Goal: Task Accomplishment & Management: Manage account settings

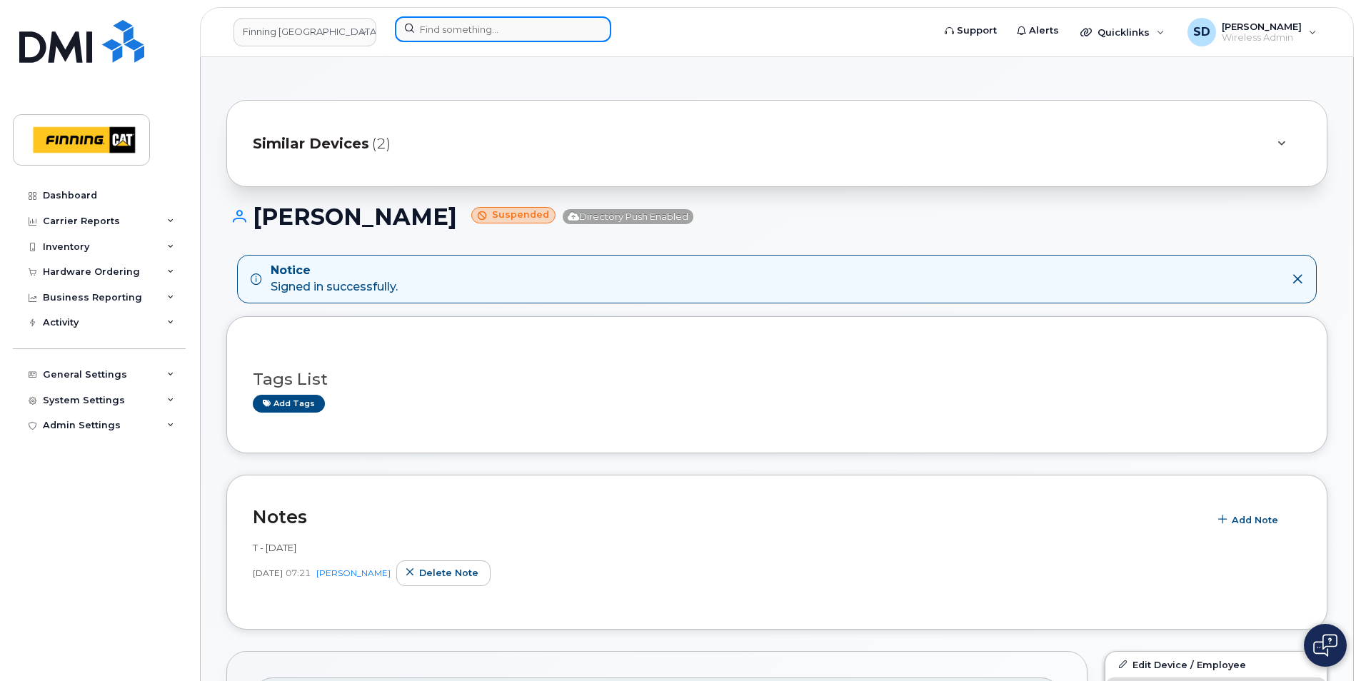
click at [459, 28] on input at bounding box center [503, 29] width 216 height 26
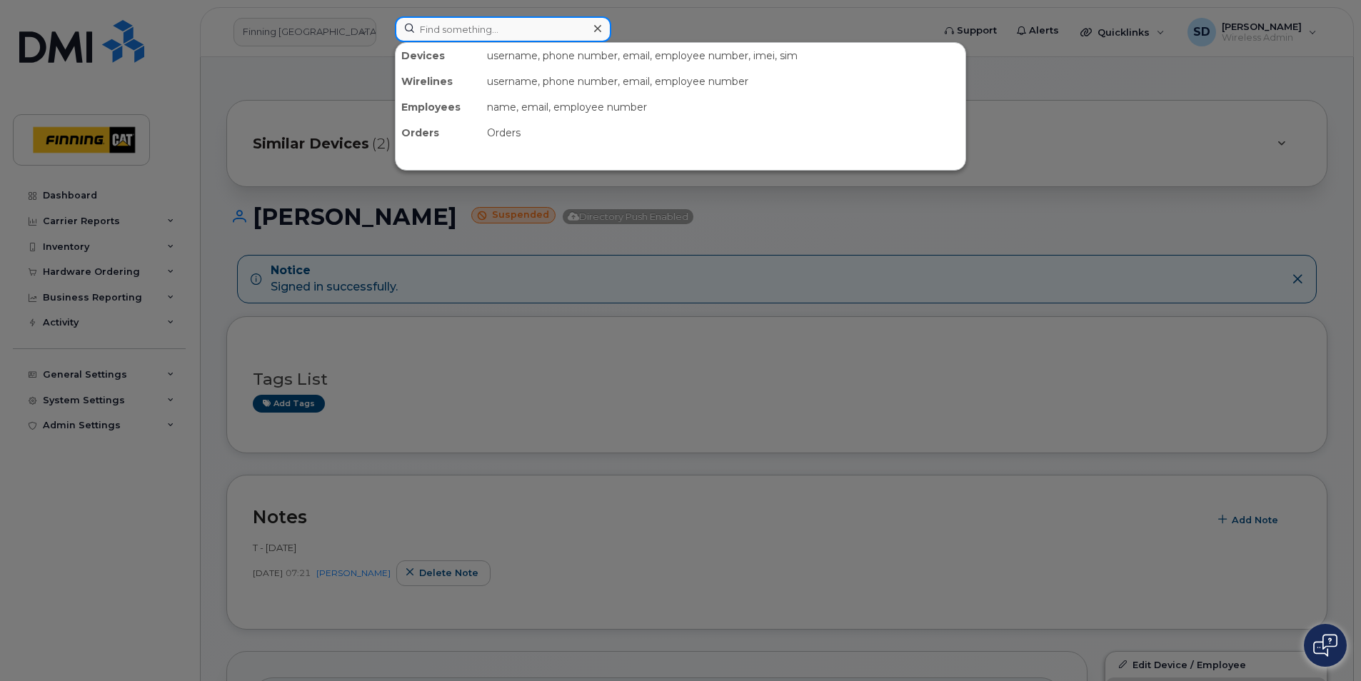
paste input "891223012348078746"
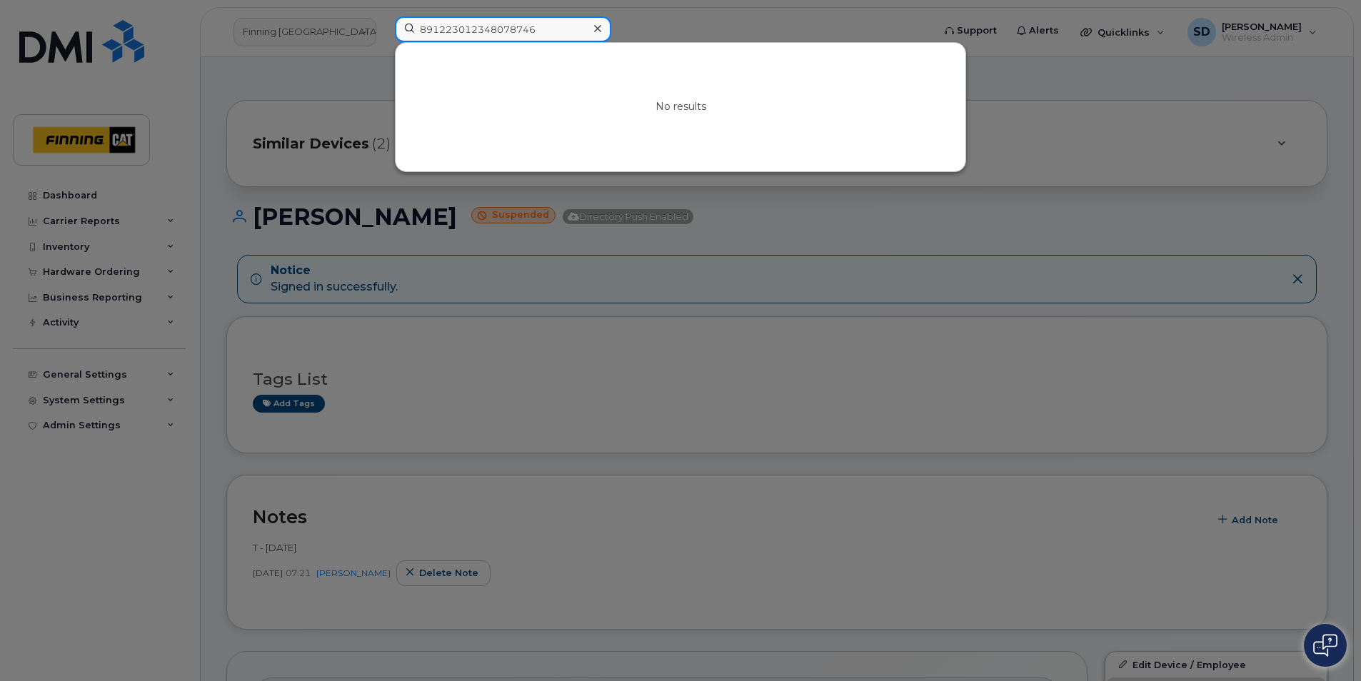
drag, startPoint x: 551, startPoint y: 34, endPoint x: 149, endPoint y: 26, distance: 401.5
click at [384, 26] on div "891223012348078746 No results" at bounding box center [659, 31] width 551 height 31
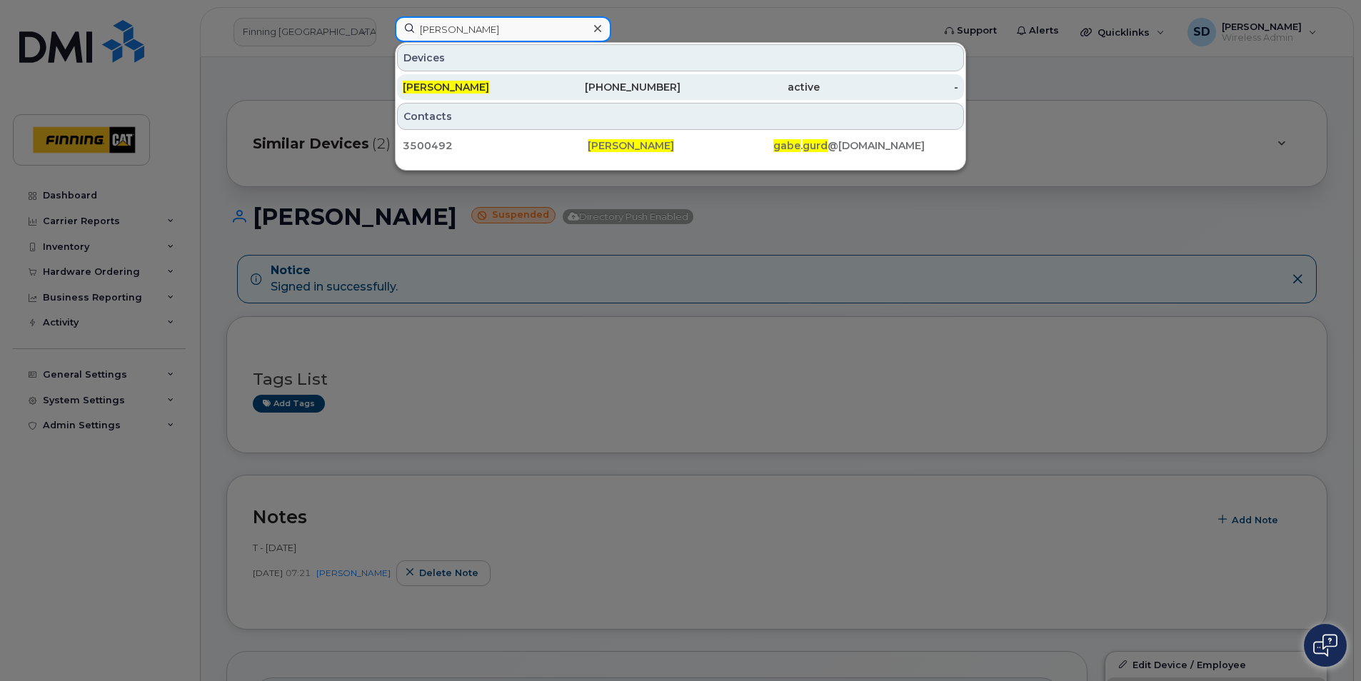
type input "Gabe Gurd"
click at [437, 81] on span "Gabe Gurd" at bounding box center [446, 87] width 86 height 13
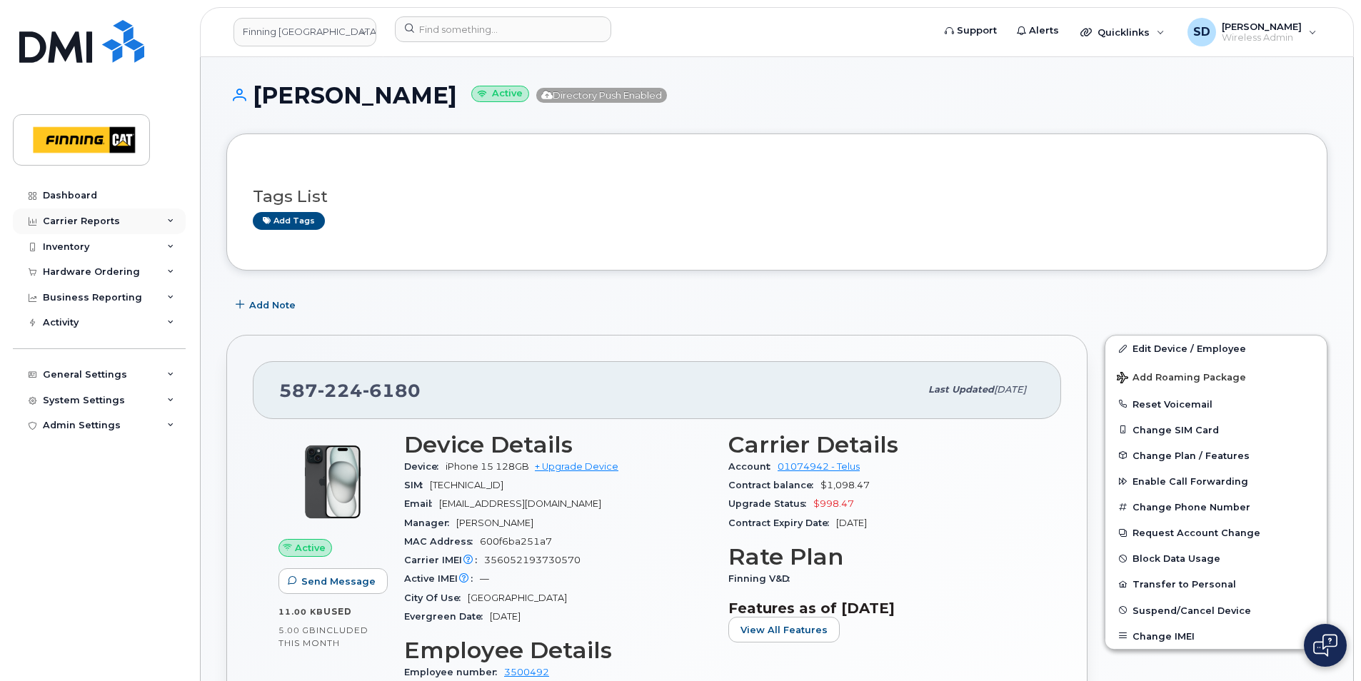
drag, startPoint x: 54, startPoint y: 219, endPoint x: 98, endPoint y: 224, distance: 43.9
click at [56, 219] on div "Carrier Reports" at bounding box center [81, 221] width 77 height 11
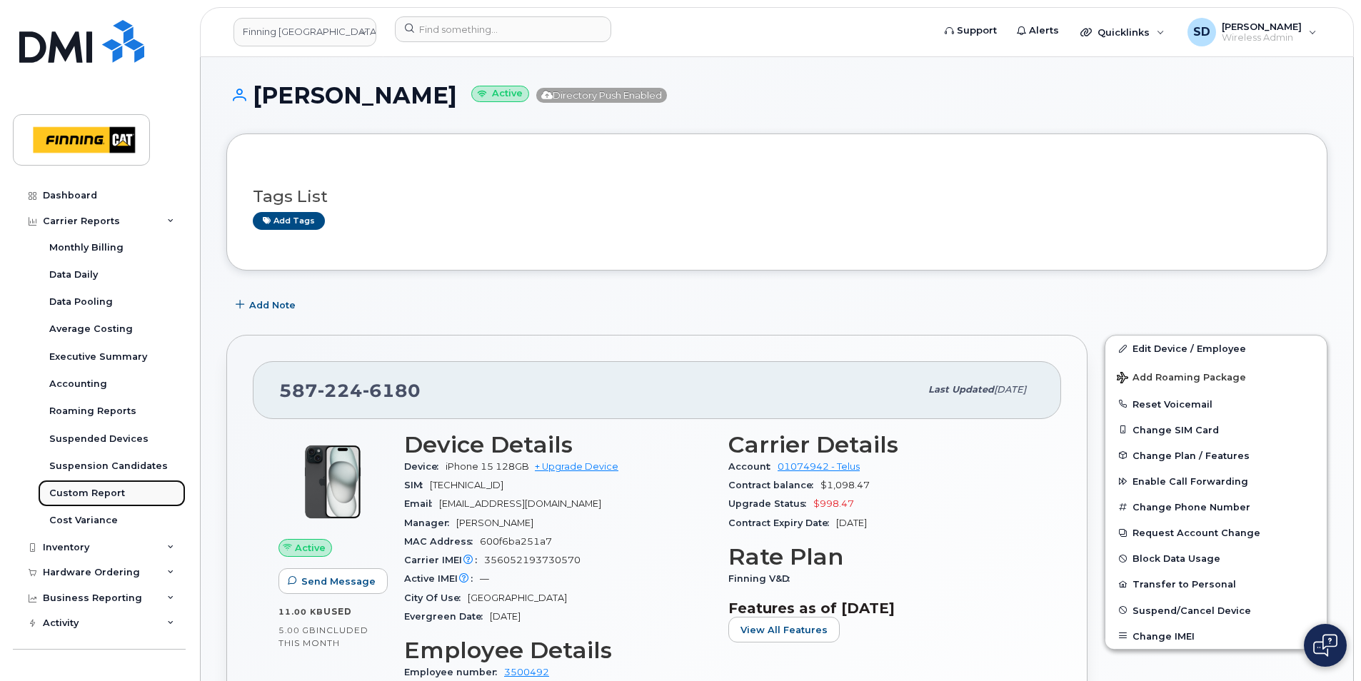
click at [94, 492] on div "Custom Report" at bounding box center [87, 493] width 76 height 13
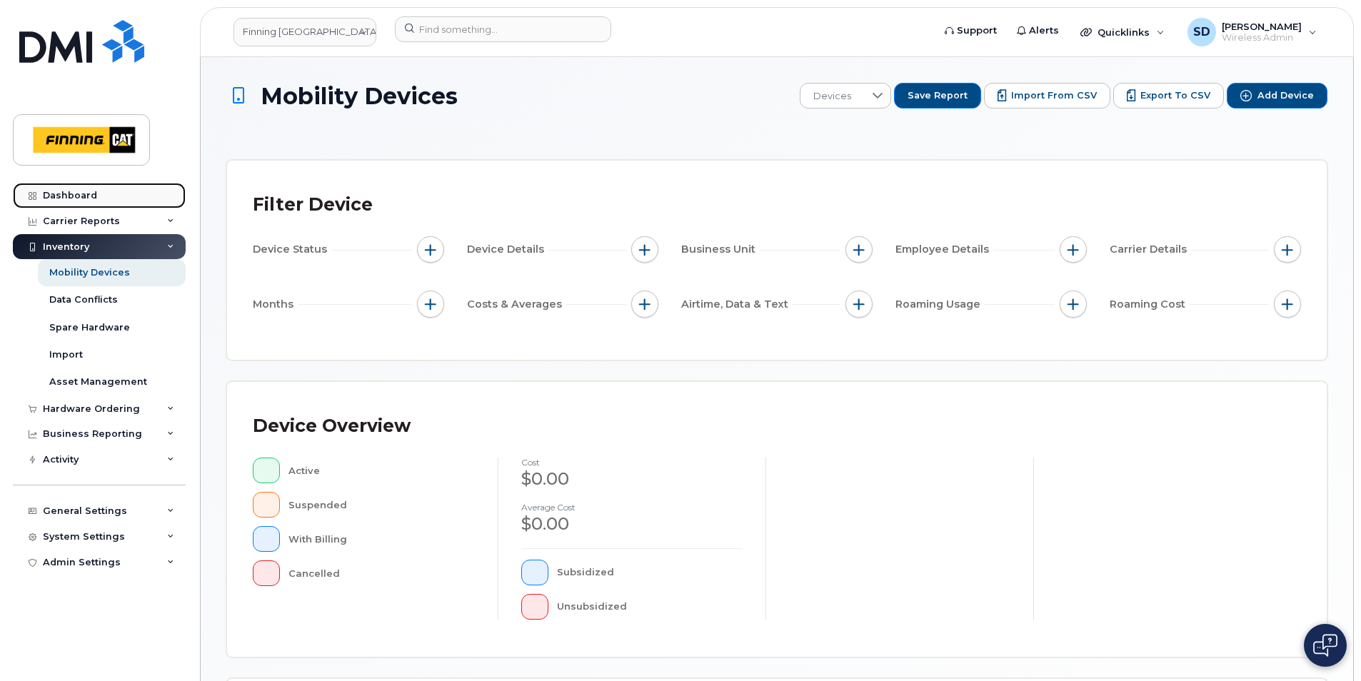
click at [58, 197] on div "Dashboard" at bounding box center [70, 195] width 54 height 11
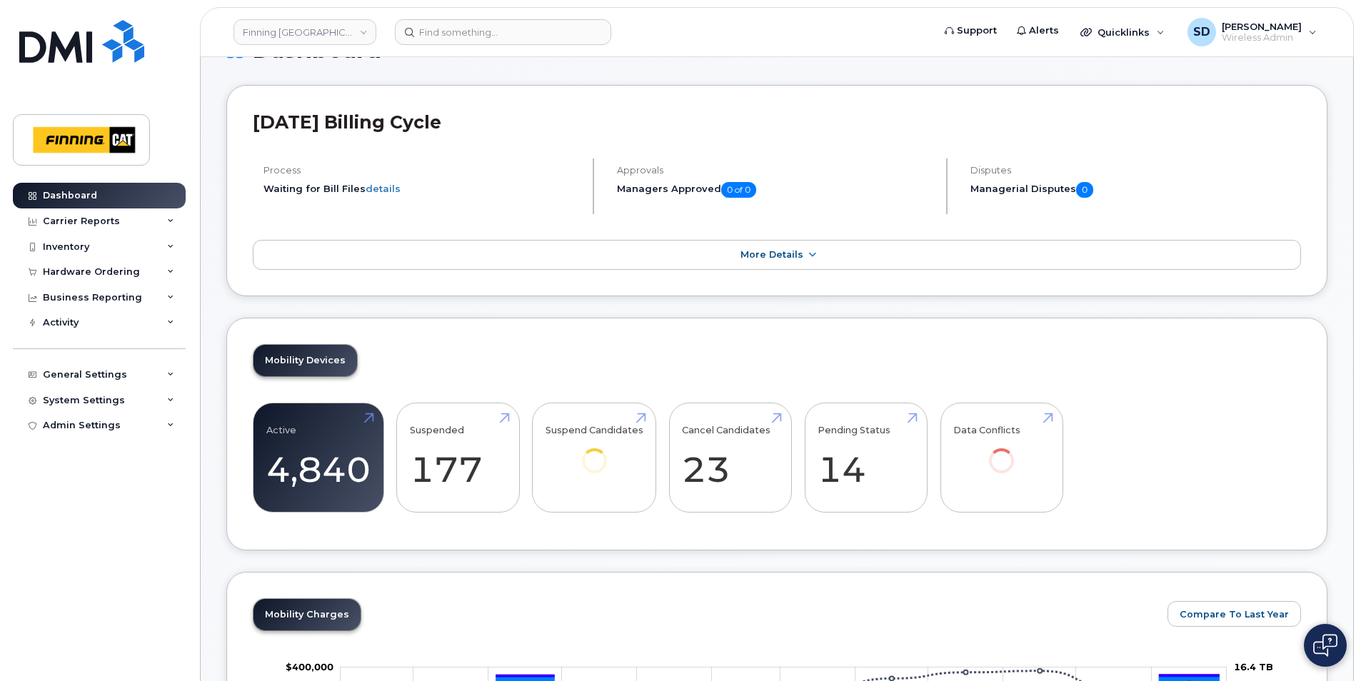
scroll to position [71, 0]
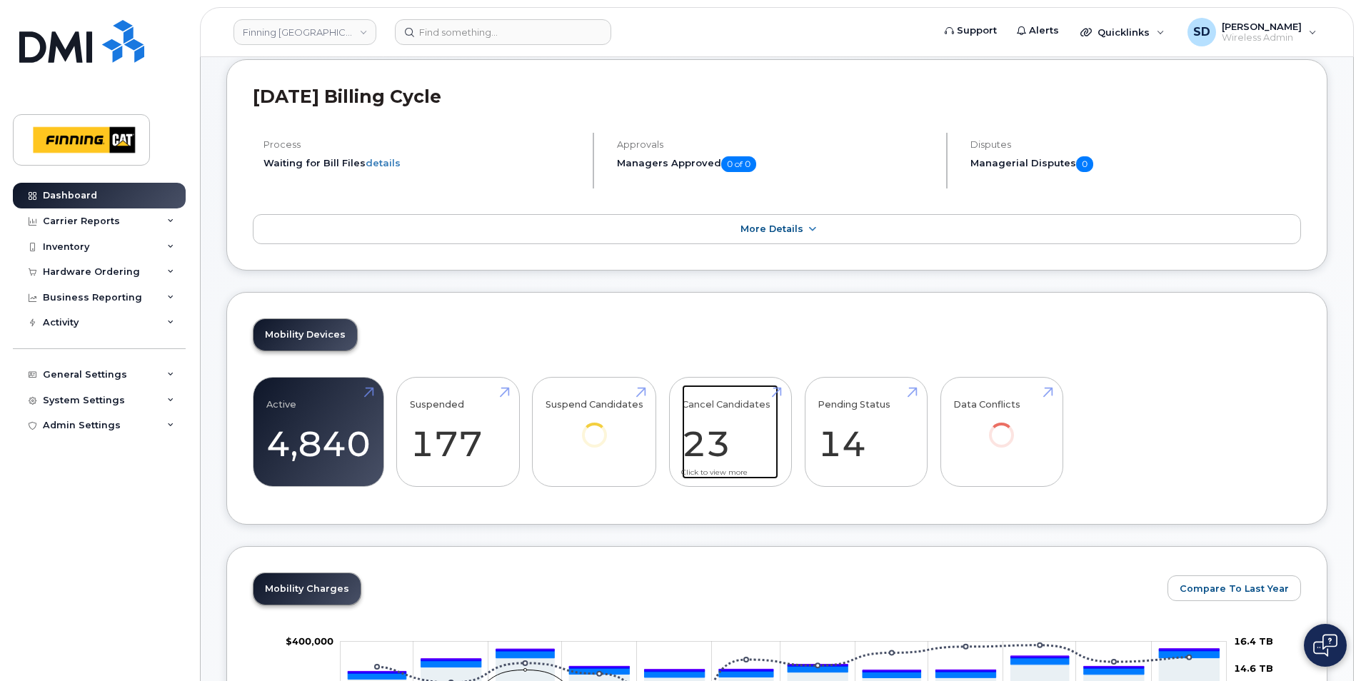
click at [716, 439] on link "Cancel Candidates 23" at bounding box center [730, 432] width 96 height 94
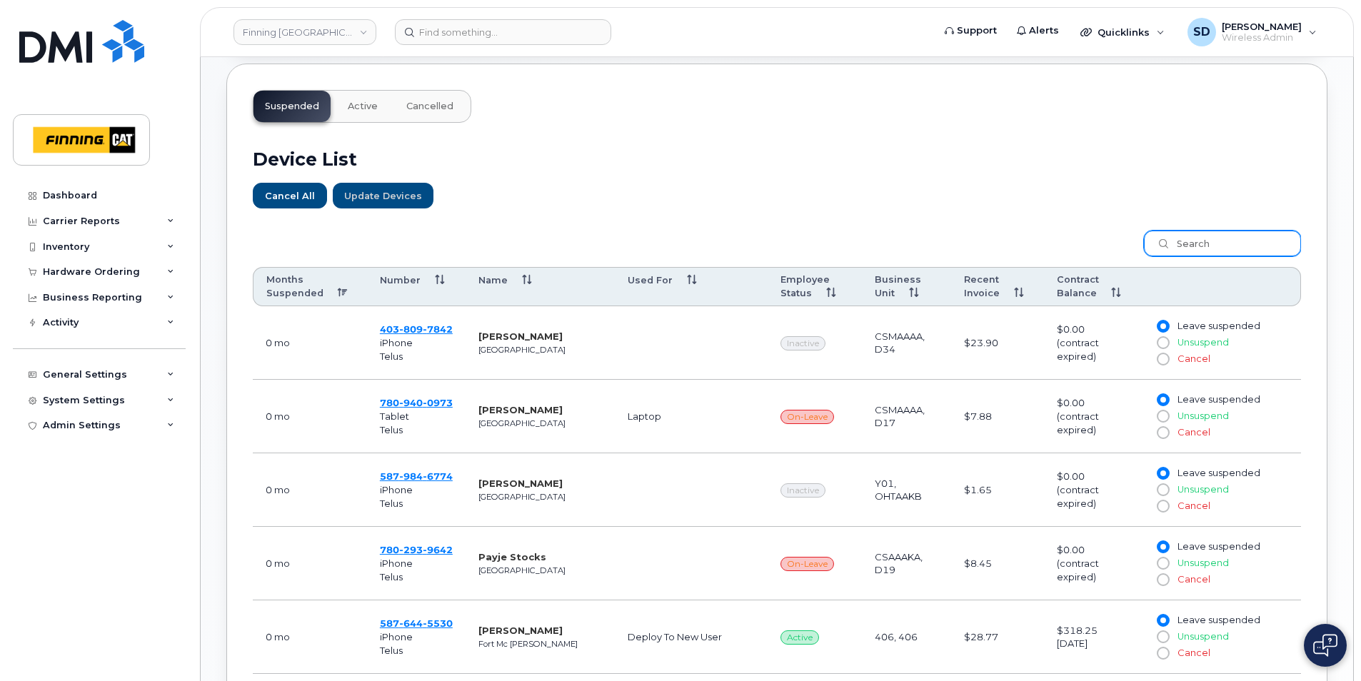
scroll to position [429, 0]
click at [1181, 245] on input "search" at bounding box center [1222, 244] width 157 height 26
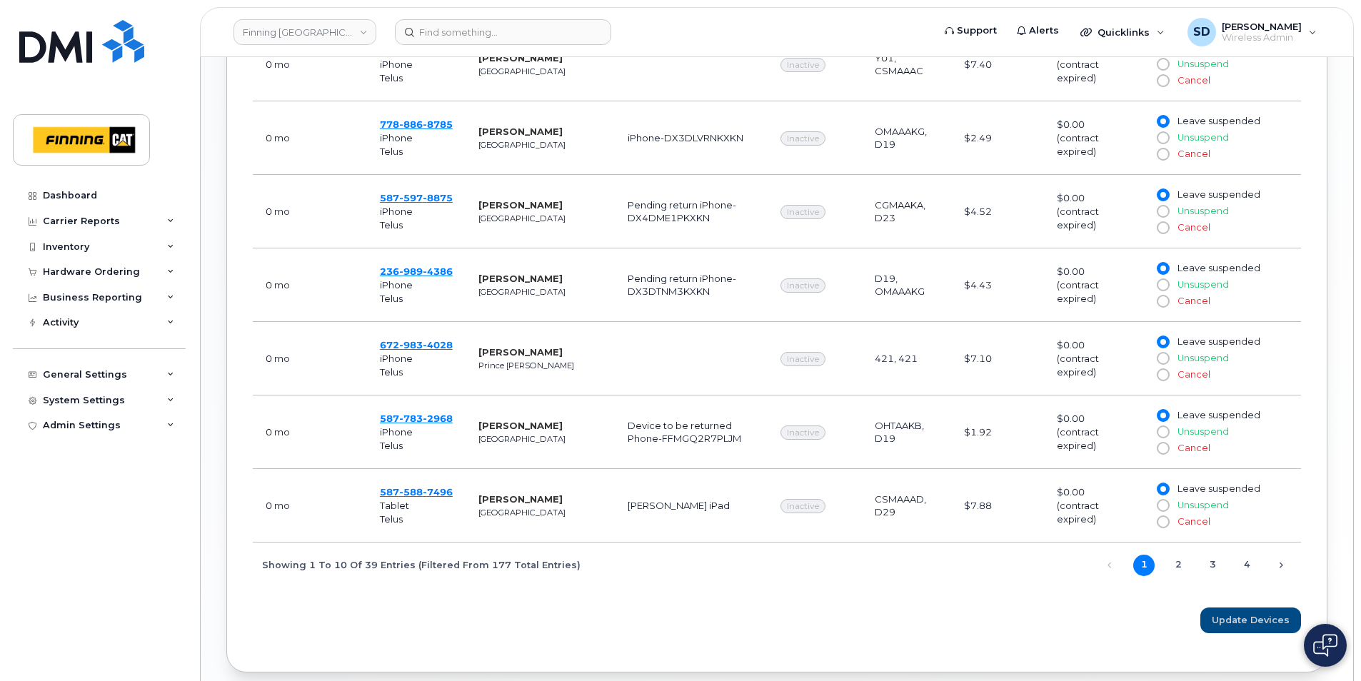
scroll to position [991, 0]
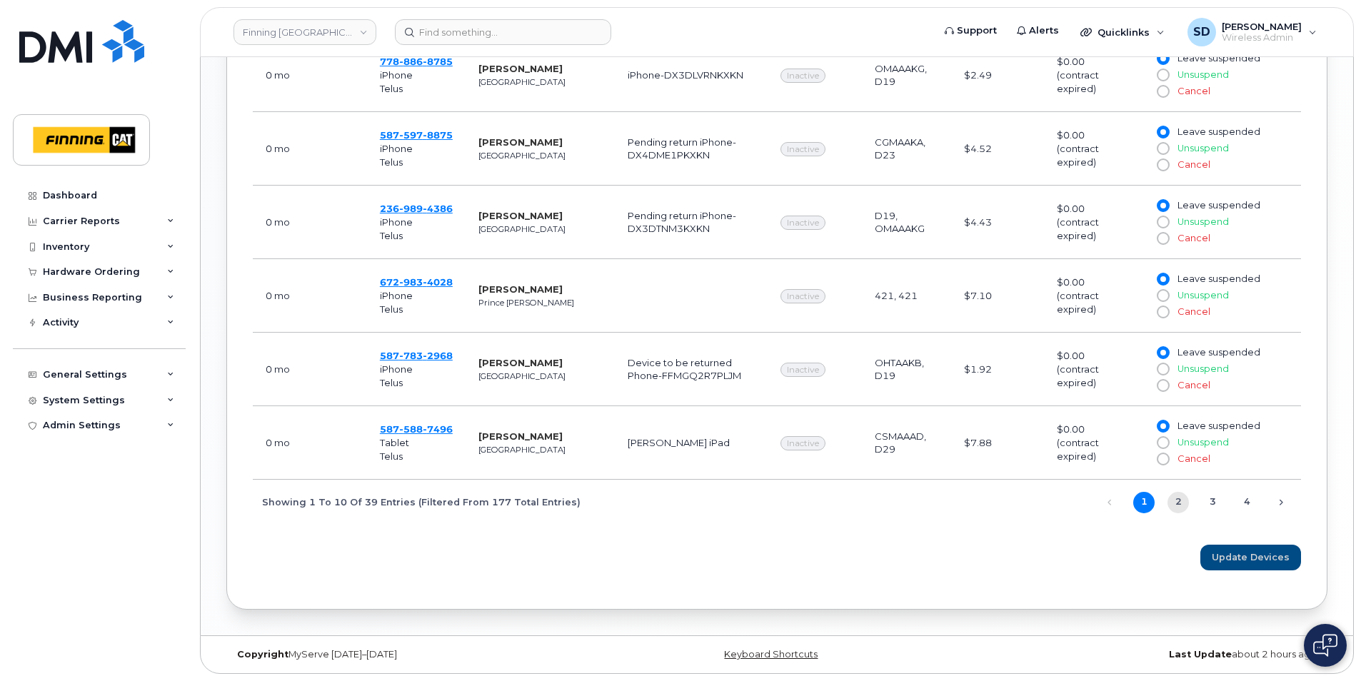
type input "Ina"
click at [1176, 498] on link "2" at bounding box center [1178, 502] width 21 height 21
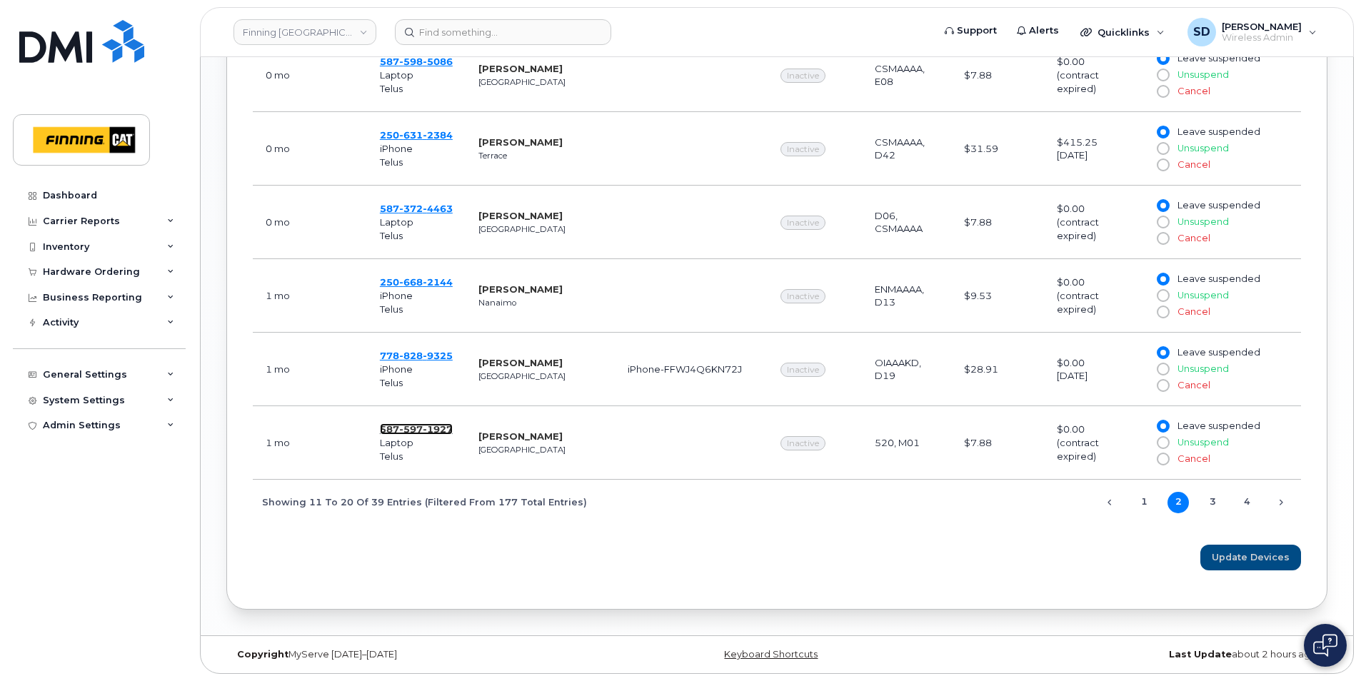
click at [423, 434] on span "1927" at bounding box center [438, 429] width 30 height 11
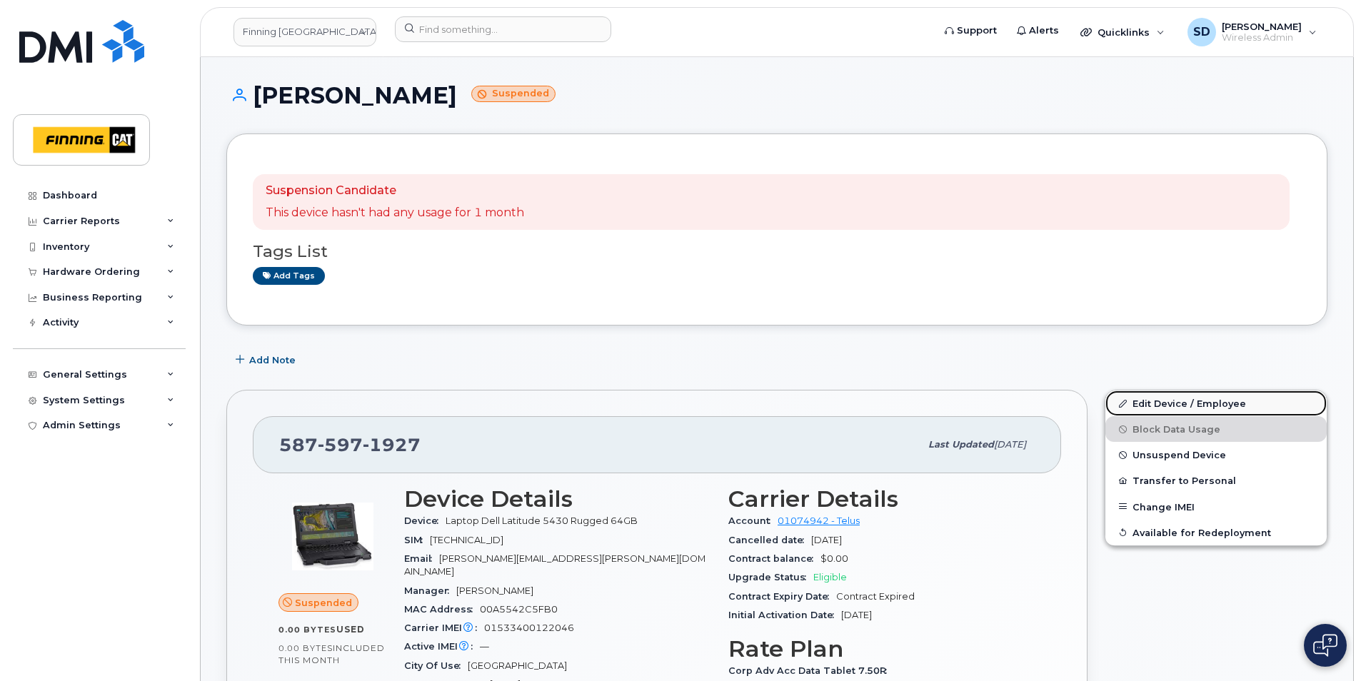
click at [1164, 399] on link "Edit Device / Employee" at bounding box center [1216, 404] width 221 height 26
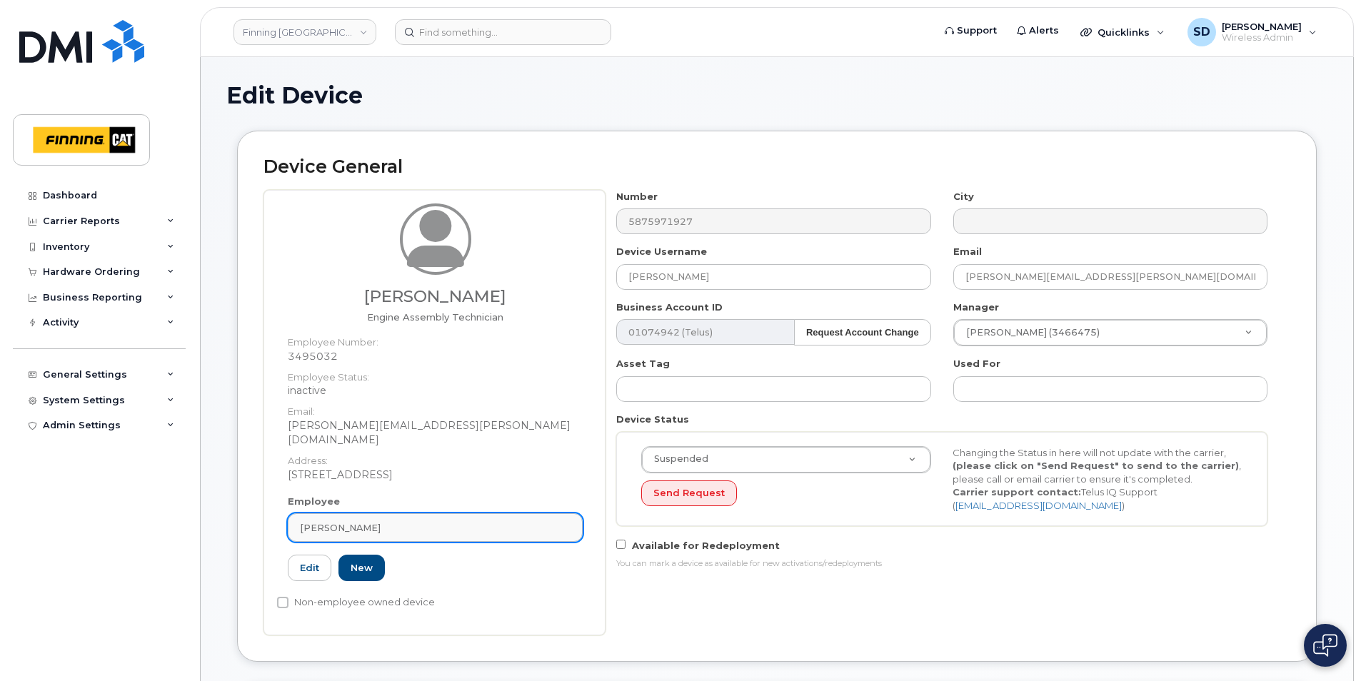
click at [433, 521] on div "[PERSON_NAME]" at bounding box center [435, 528] width 271 height 14
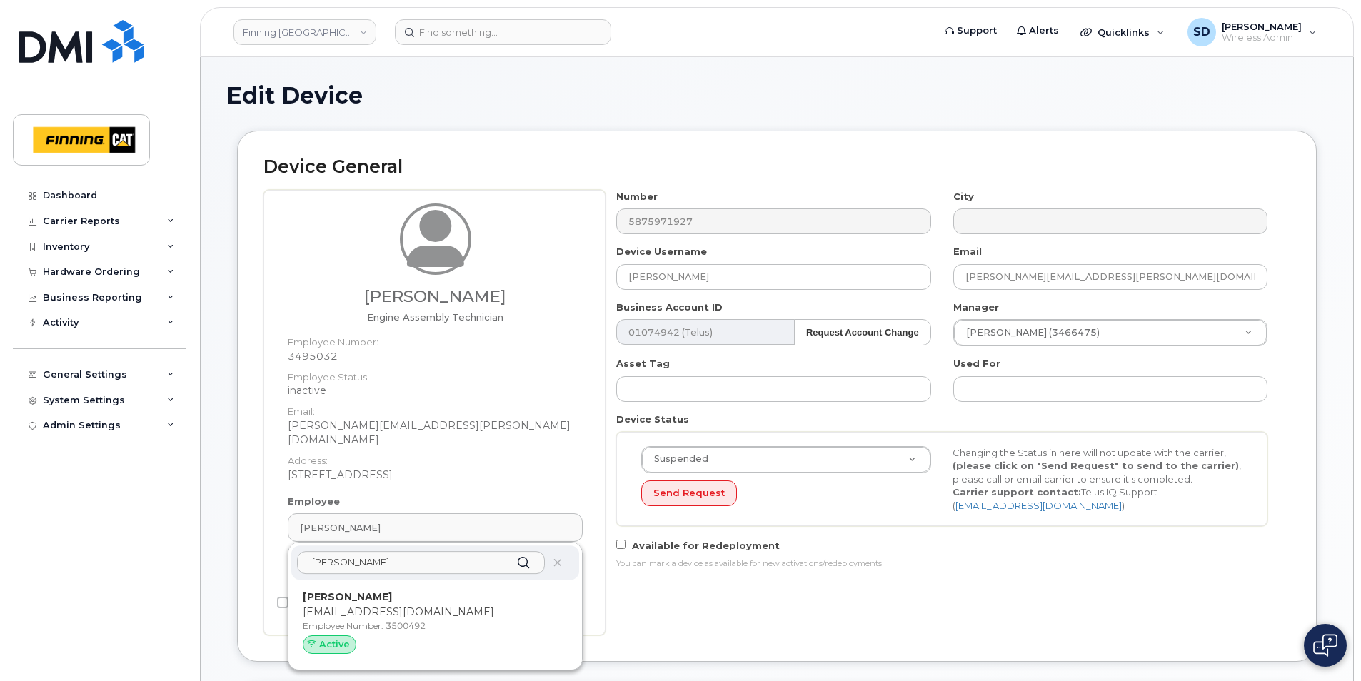
type input "[PERSON_NAME]"
click at [536, 212] on div "[PERSON_NAME] Engine Assembly Technician Employee Number: 3495032 Employee Stat…" at bounding box center [777, 413] width 1027 height 446
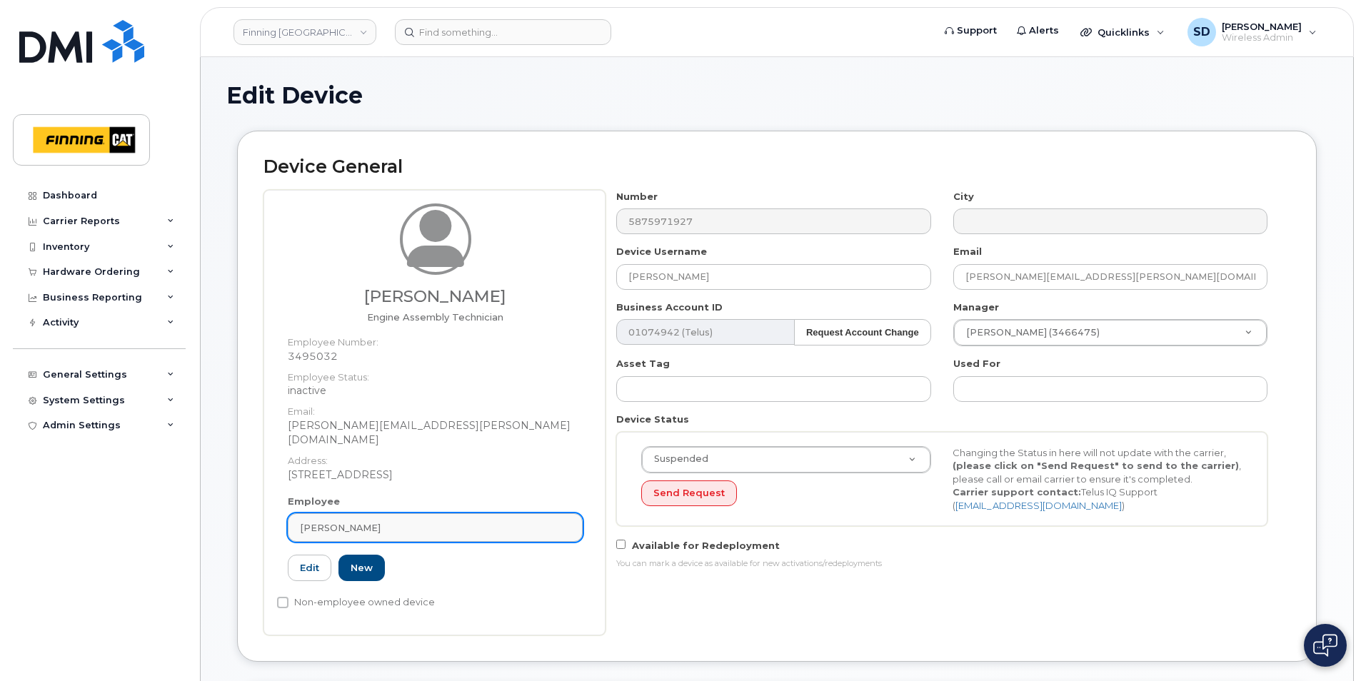
click at [429, 521] on div "[PERSON_NAME]" at bounding box center [435, 528] width 271 height 14
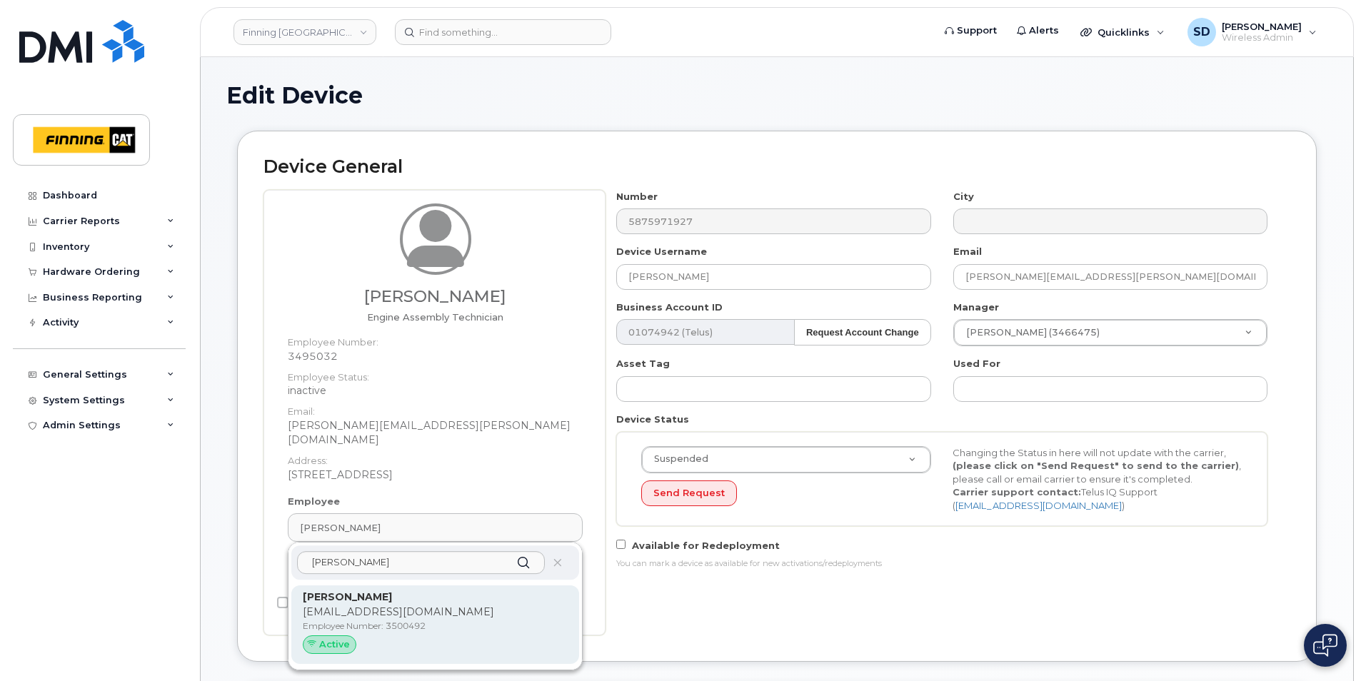
click at [352, 591] on strong "[PERSON_NAME]" at bounding box center [347, 597] width 89 height 13
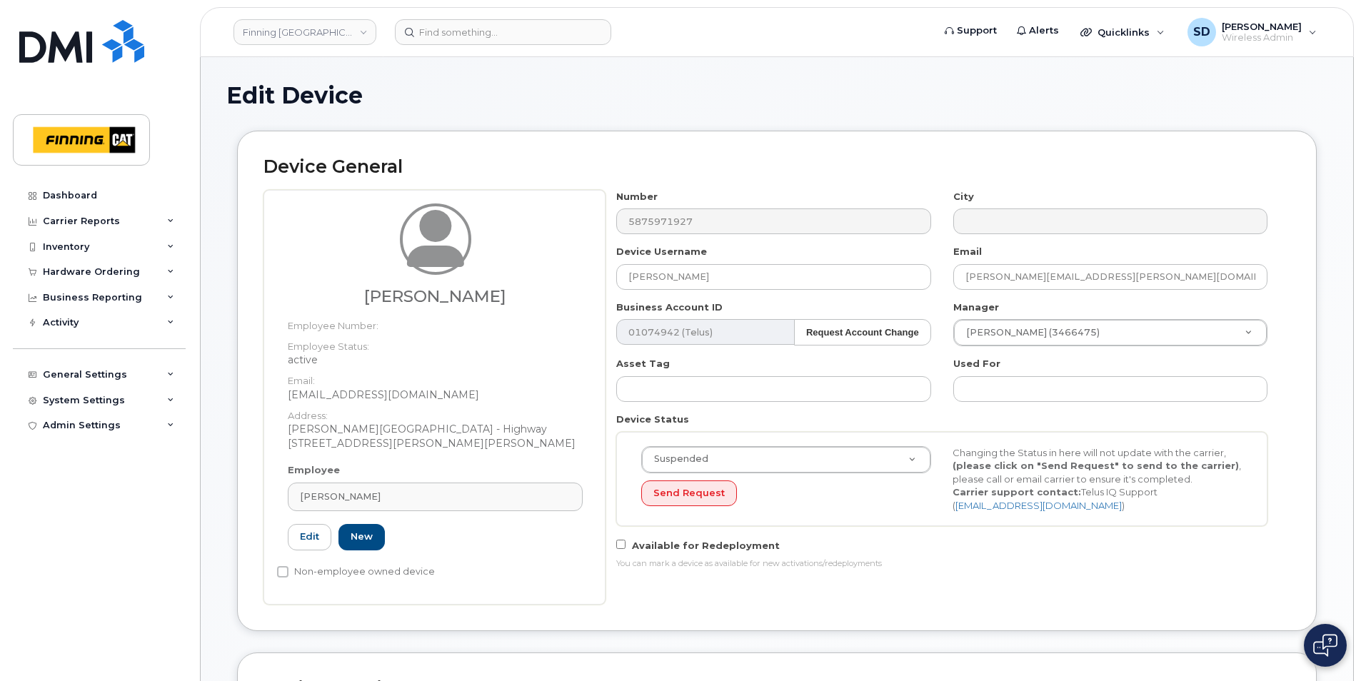
type input "3500492"
type input "[PERSON_NAME]"
type input "[EMAIL_ADDRESS][DOMAIN_NAME]"
type input "34171"
type input "34298"
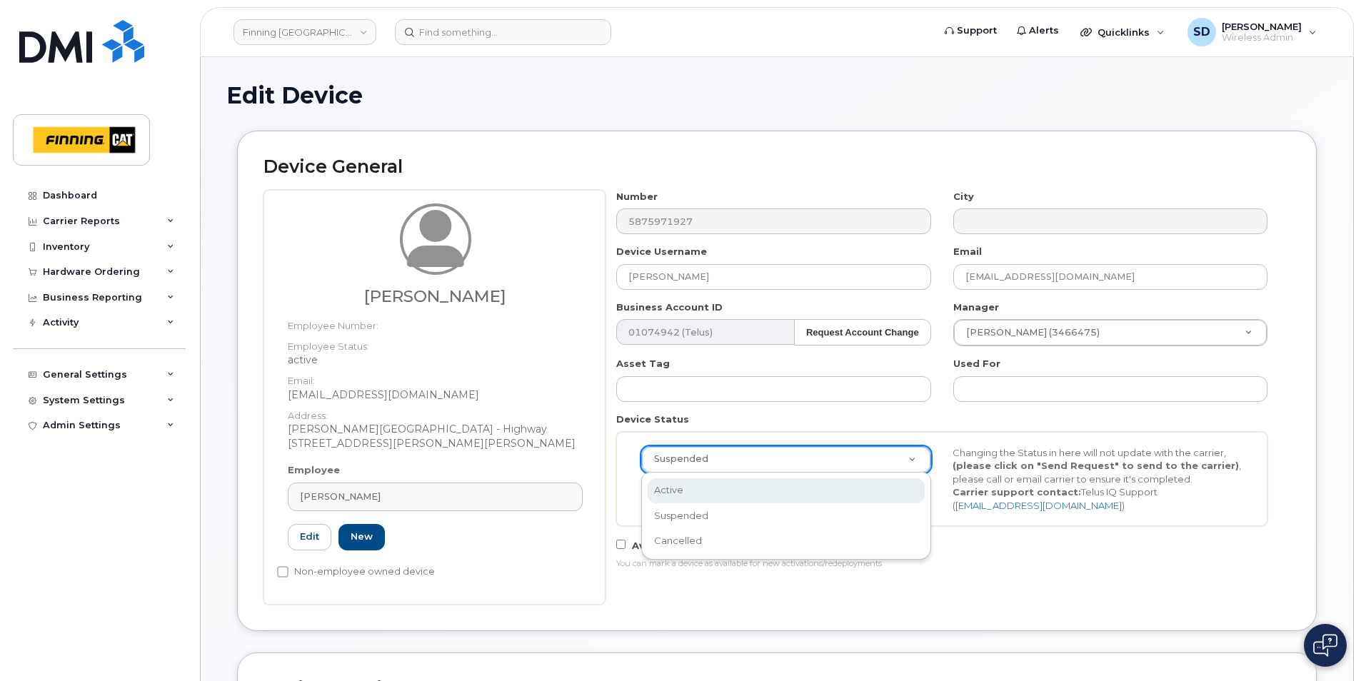
select select "active"
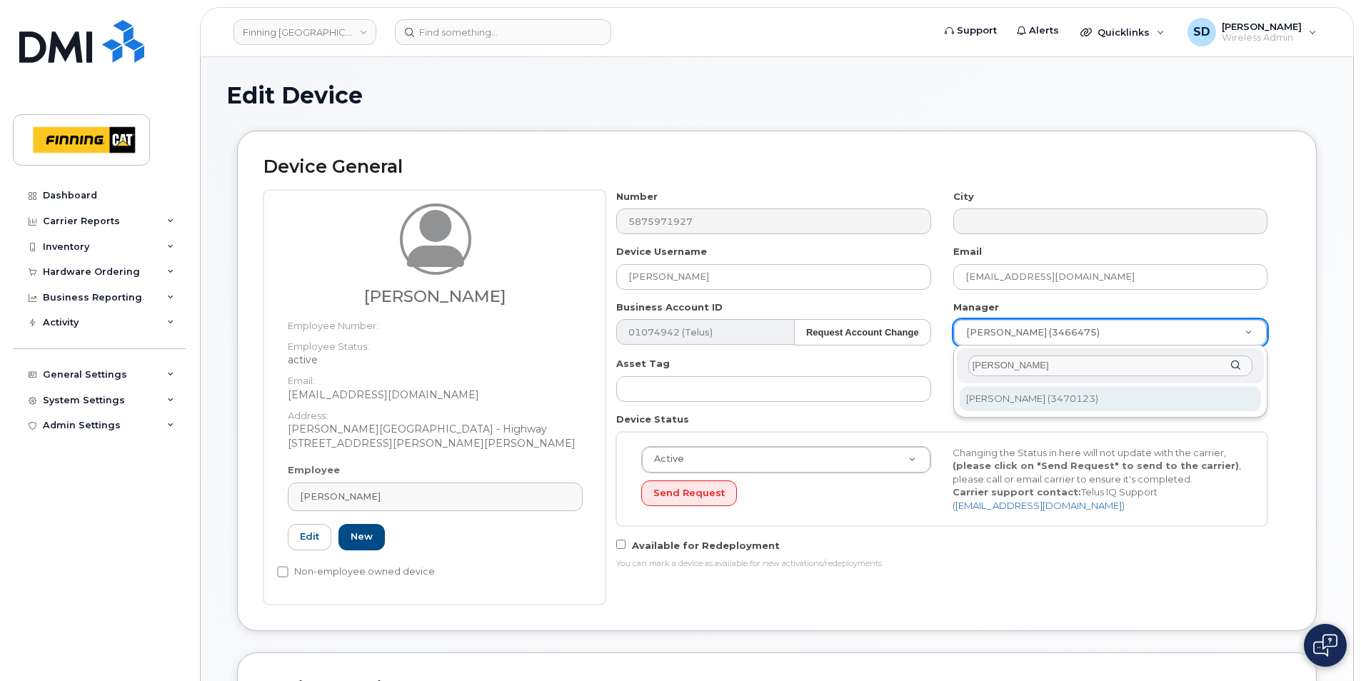
type input "[PERSON_NAME]"
type input "58170"
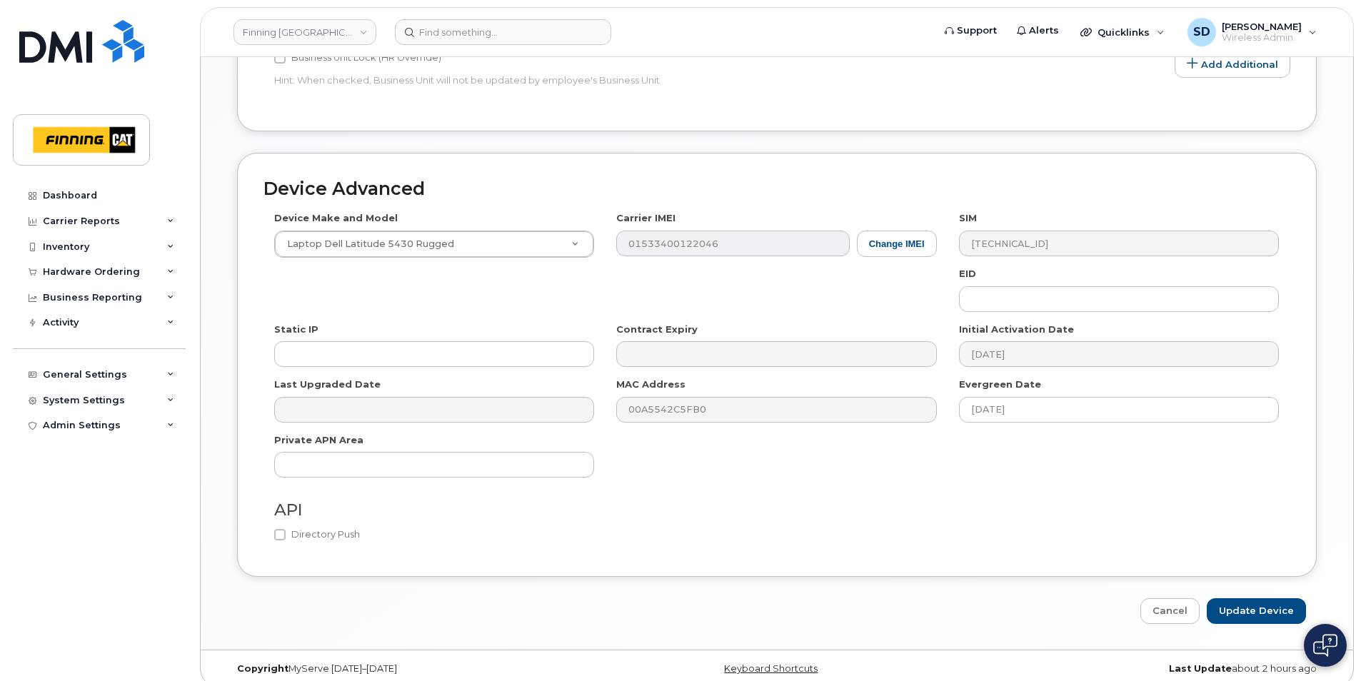
scroll to position [760, 0]
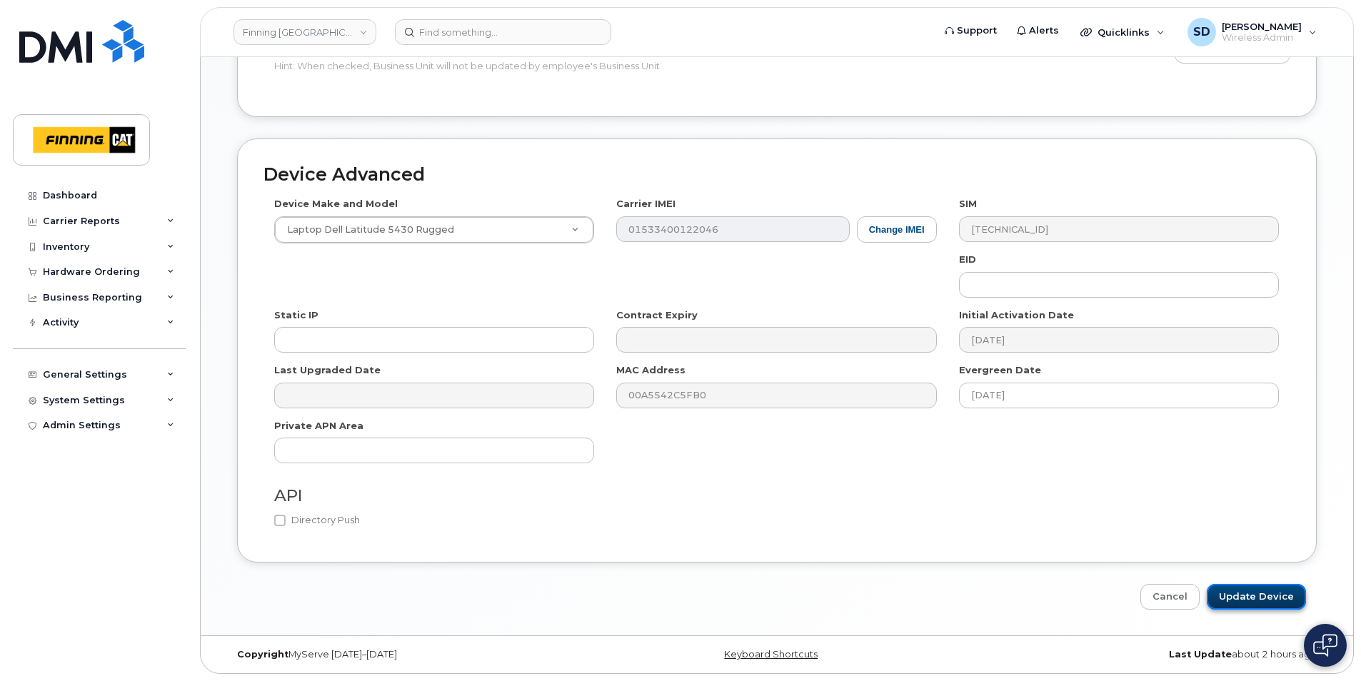
click at [1247, 590] on input "Update Device" at bounding box center [1256, 597] width 99 height 26
type input "Saving..."
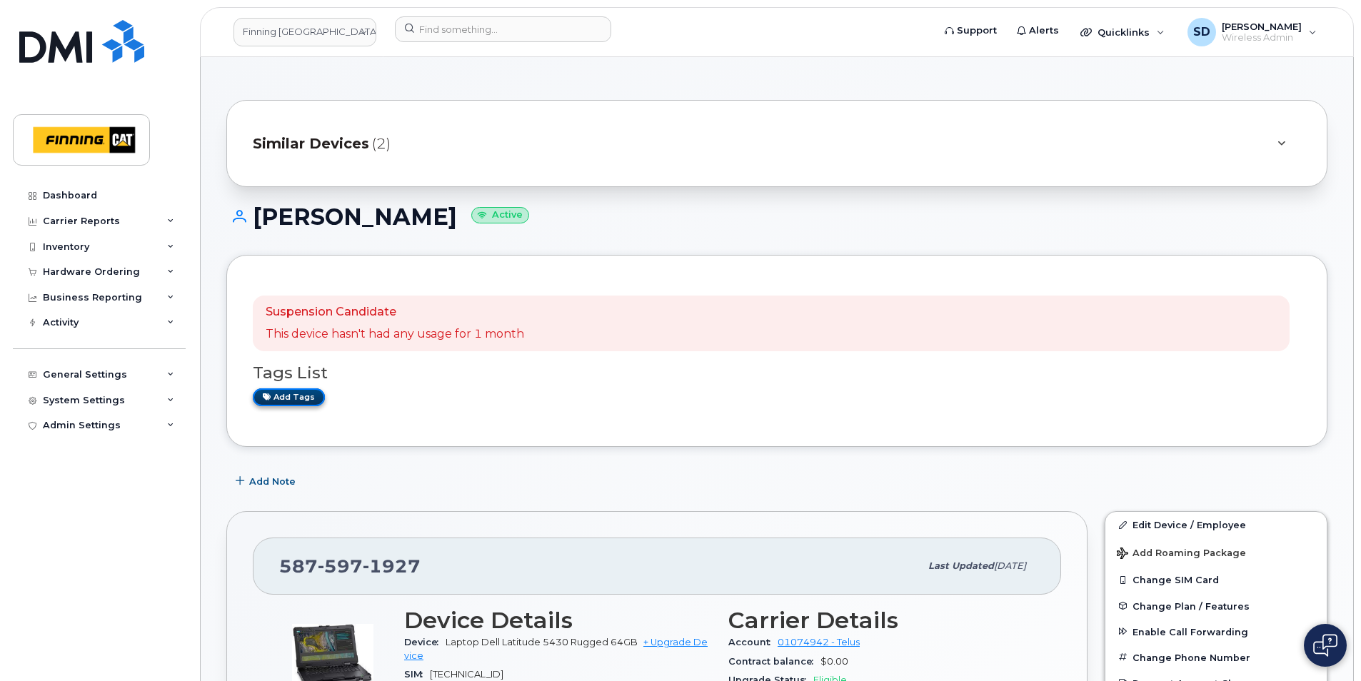
click at [301, 394] on link "Add tags" at bounding box center [289, 398] width 72 height 18
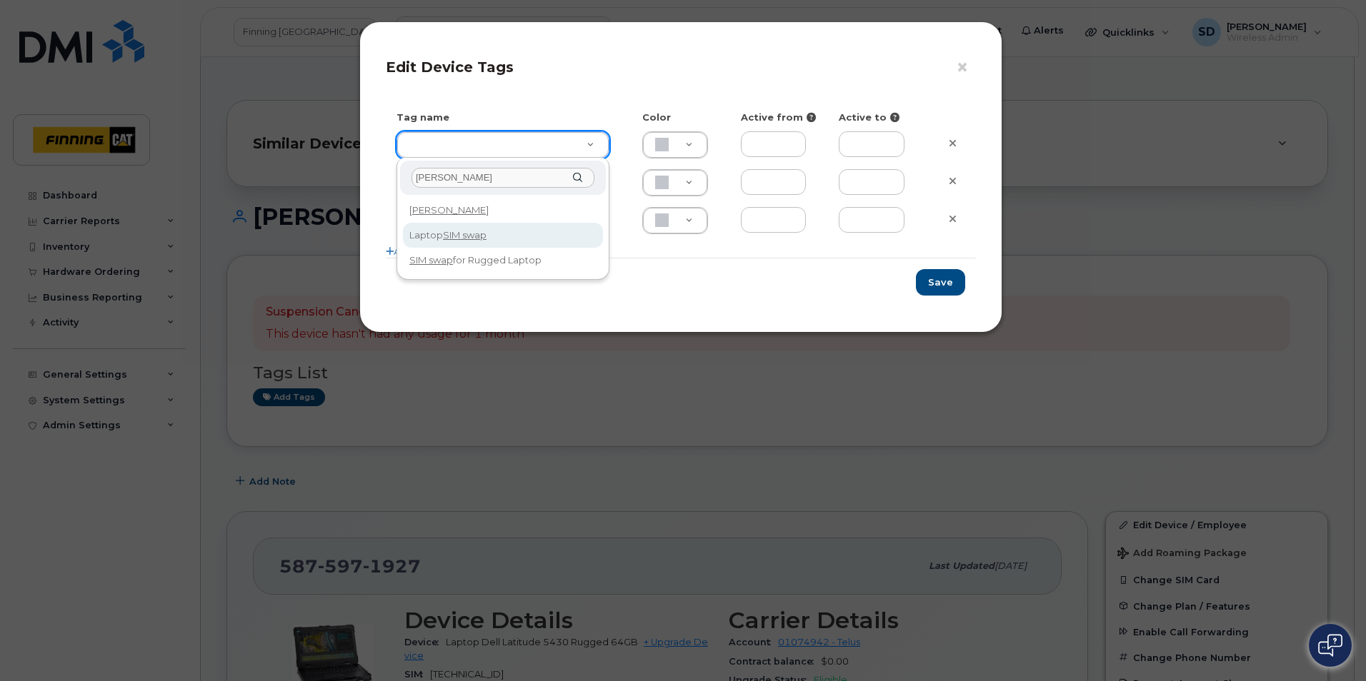
type input "SIM Swap"
type input "Laptop SIM swap"
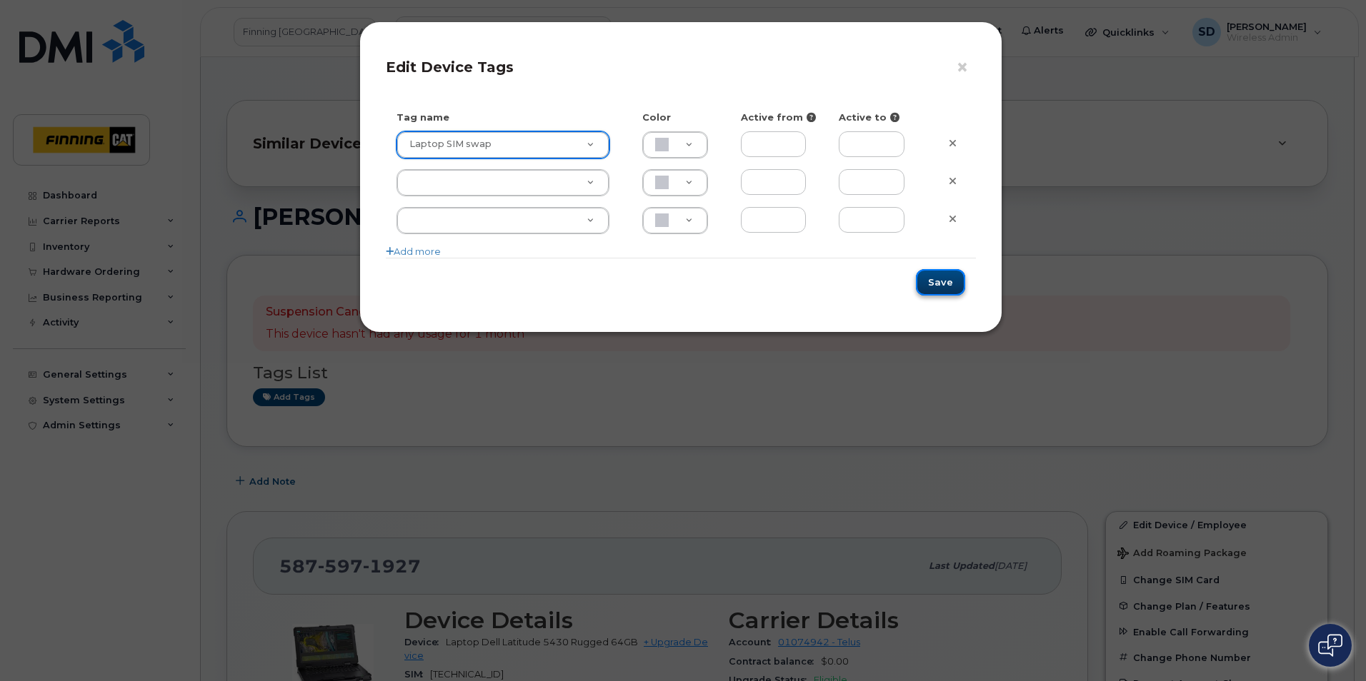
click at [949, 284] on button "Save" at bounding box center [940, 282] width 49 height 26
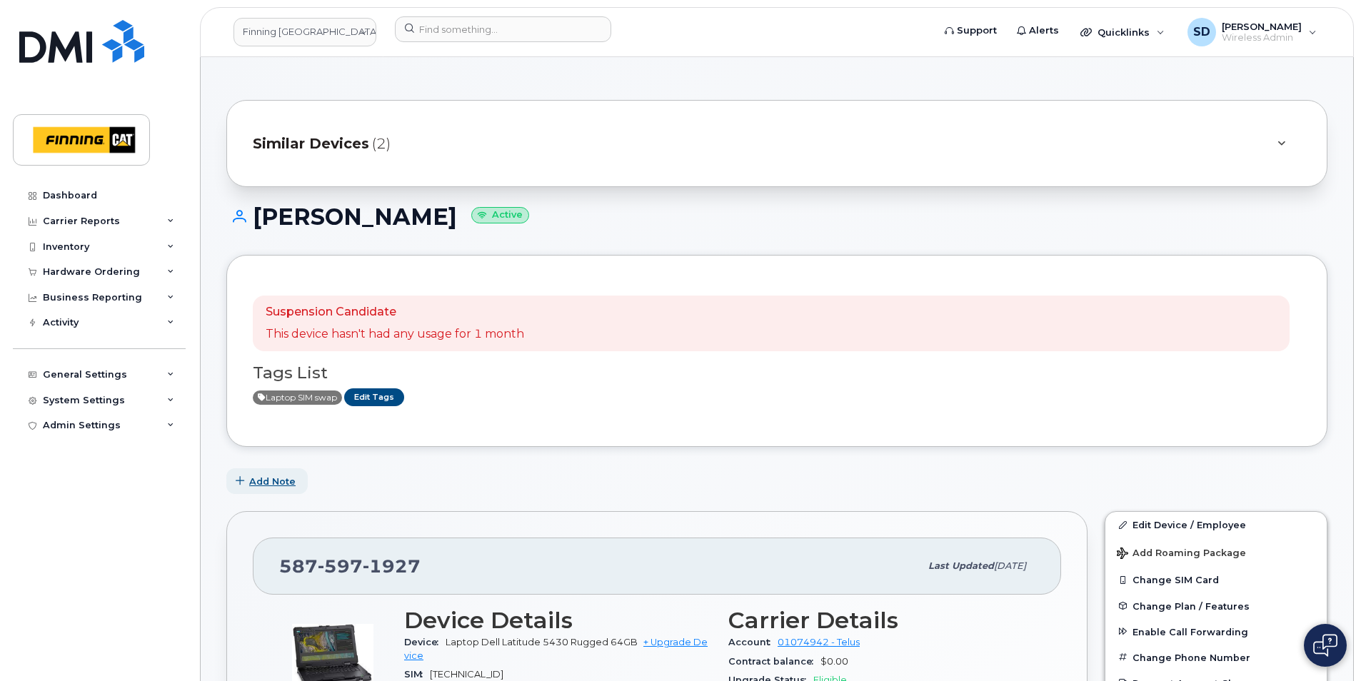
click at [288, 480] on span "Add Note" at bounding box center [272, 482] width 46 height 14
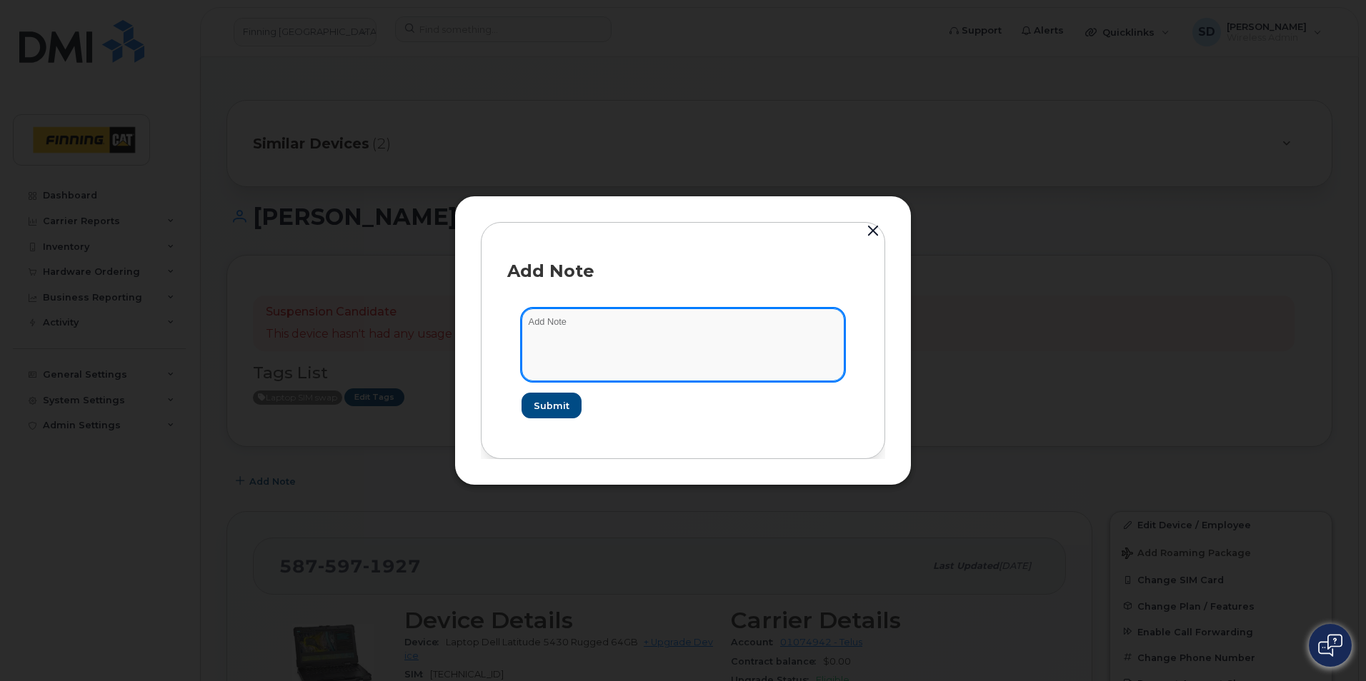
drag, startPoint x: 588, startPoint y: 341, endPoint x: 531, endPoint y: 329, distance: 57.7
click at [534, 328] on textarea at bounding box center [682, 345] width 323 height 73
click at [613, 319] on textarea "SIM swap - to" at bounding box center [682, 345] width 323 height 73
type textarea "SIM swap - to 8912230102351110105 on Aug 19/25"
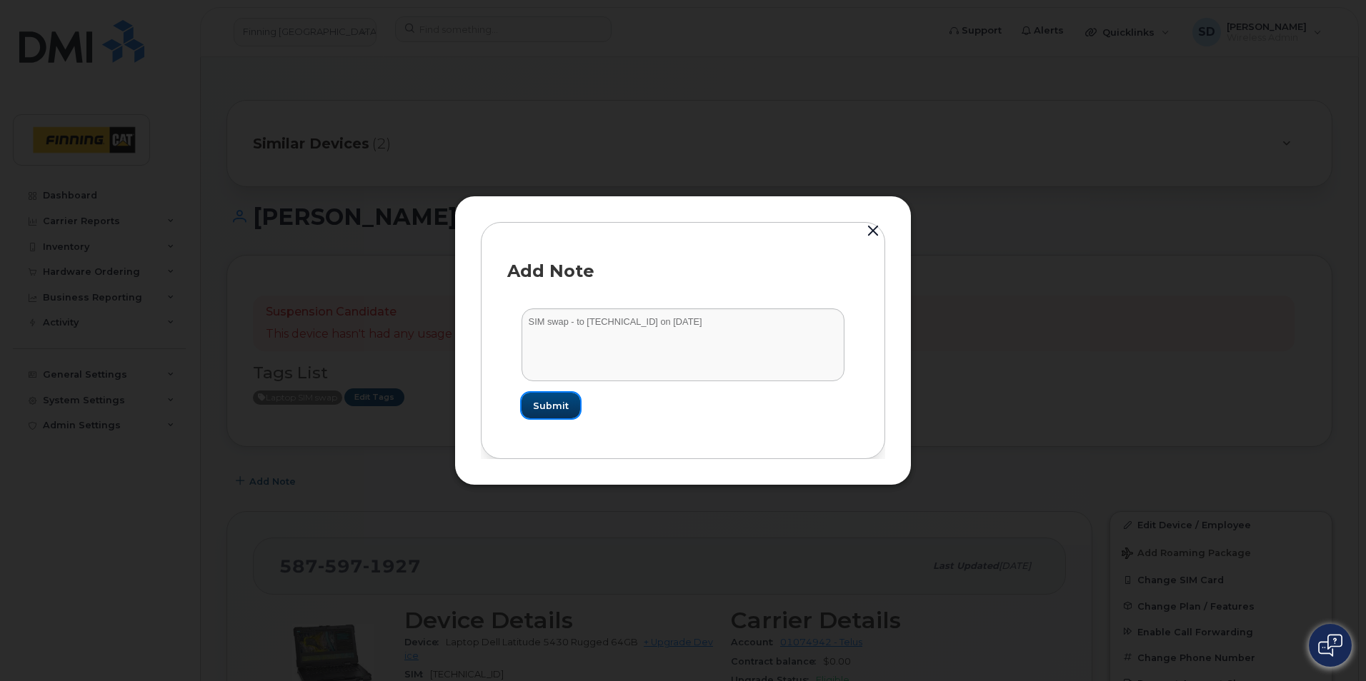
click at [543, 402] on span "Submit" at bounding box center [551, 406] width 36 height 14
